Goal: Task Accomplishment & Management: Manage account settings

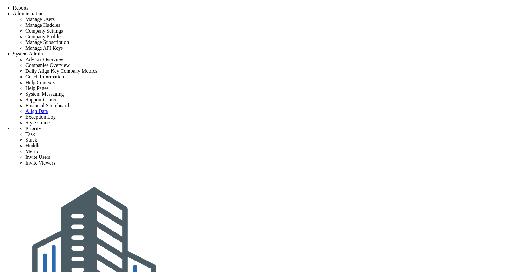
checkbox input "true"
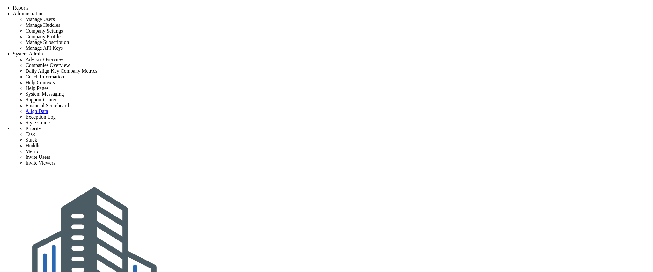
checkbox input "true"
type input "[PERSON_NAME] Test"
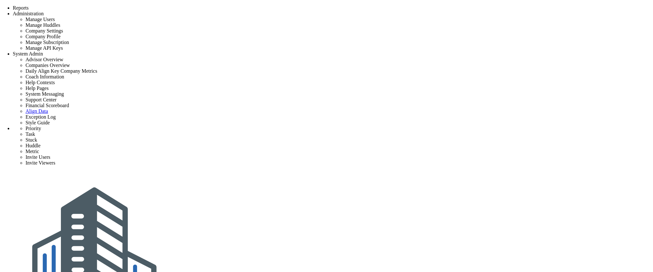
type input "0"
type input "100"
radio input "true"
type input "[PERSON_NAME]"
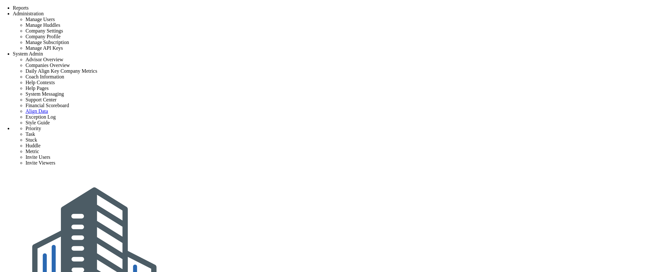
type input "0"
type input "100"
radio input "true"
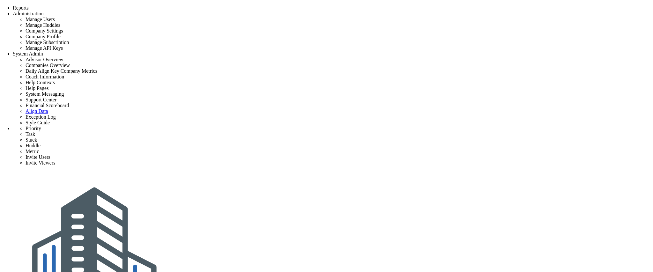
scroll to position [87, 0]
type input "AI-driven project portal"
type input "0"
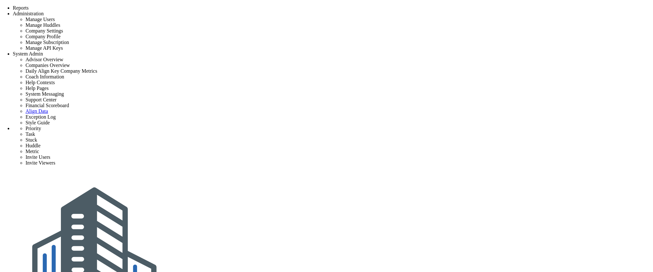
type input "0"
type input "100"
radio input "true"
type input "[PERSON_NAME] A"
type input "0"
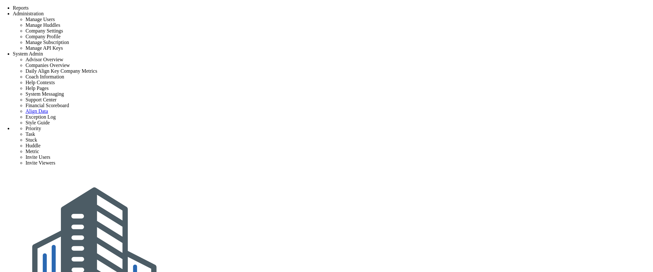
type input "0"
type input "100"
radio input "true"
